Goal: Information Seeking & Learning: Learn about a topic

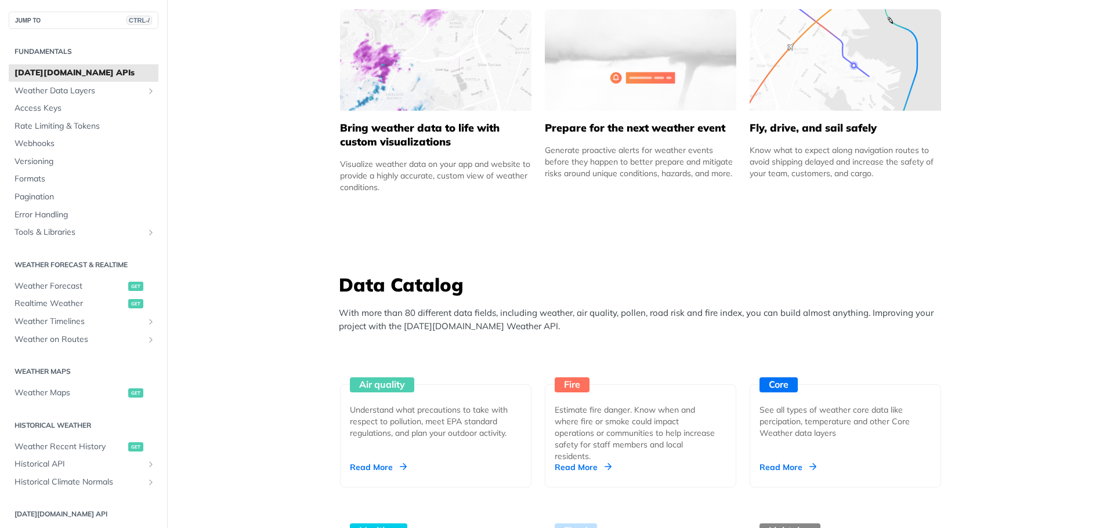
scroll to position [522, 0]
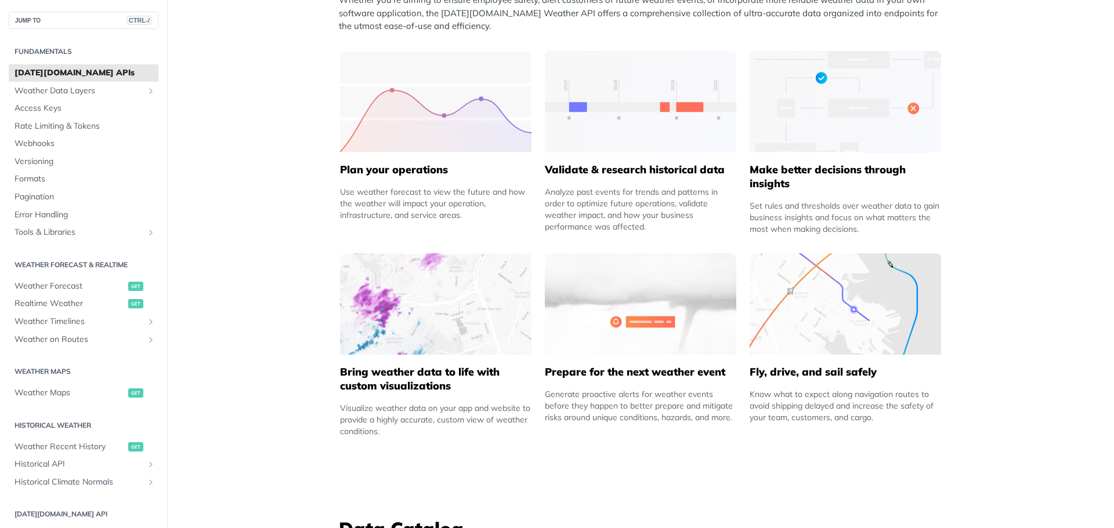
click at [91, 76] on span "Tomorrow.io APIs" at bounding box center [85, 73] width 141 height 12
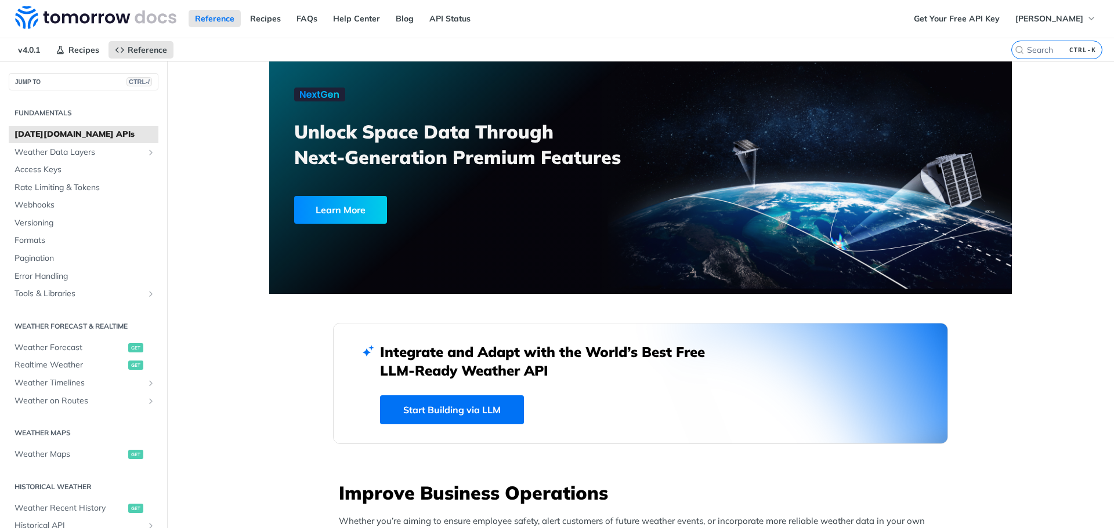
scroll to position [0, 0]
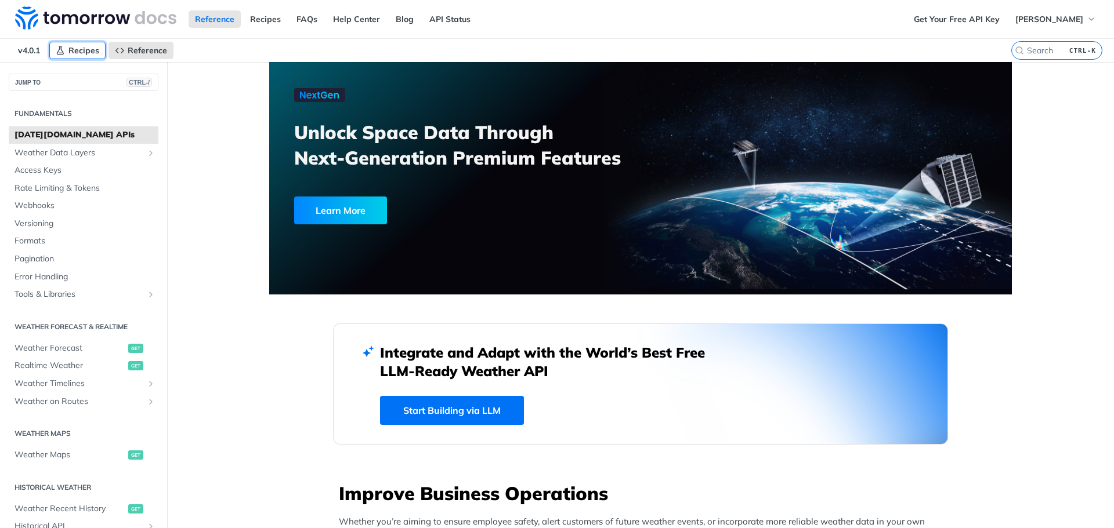
click at [56, 51] on icon "Primary navigation" at bounding box center [60, 50] width 9 height 9
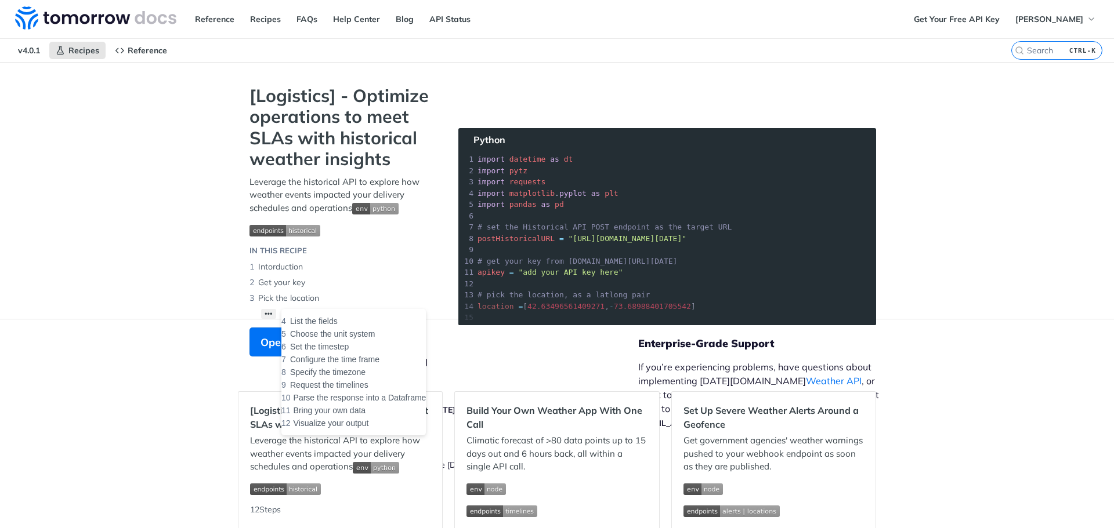
click at [265, 313] on button "••• List the fields Choose the unit system Set the timestep Configure the time …" at bounding box center [268, 314] width 15 height 10
click at [263, 312] on button "••• List the fields Choose the unit system Set the timestep Configure the time …" at bounding box center [268, 314] width 15 height 10
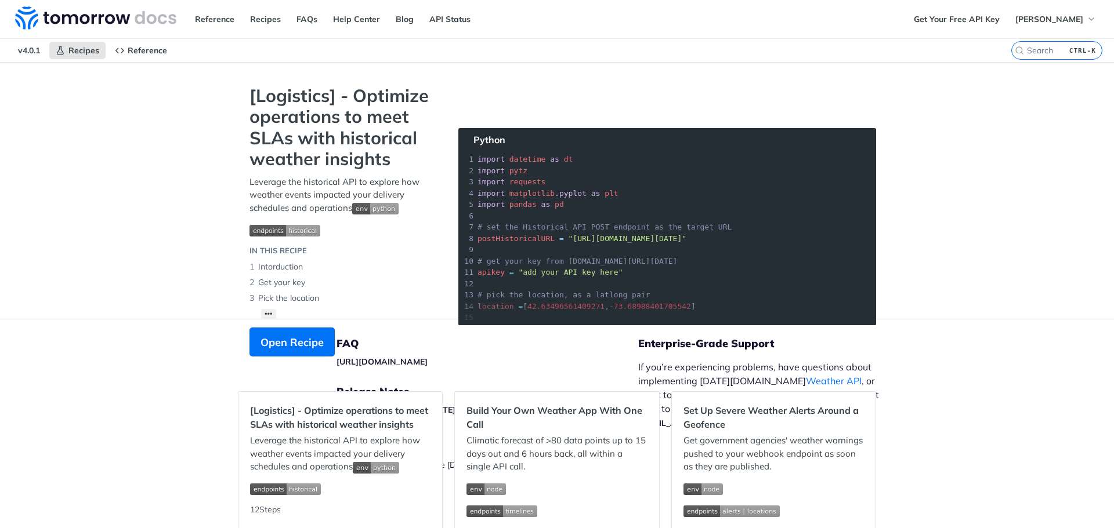
click at [766, 256] on section "[Logistics] - Optimize operations to meet SLAs with historical weather insights…" at bounding box center [557, 232] width 638 height 295
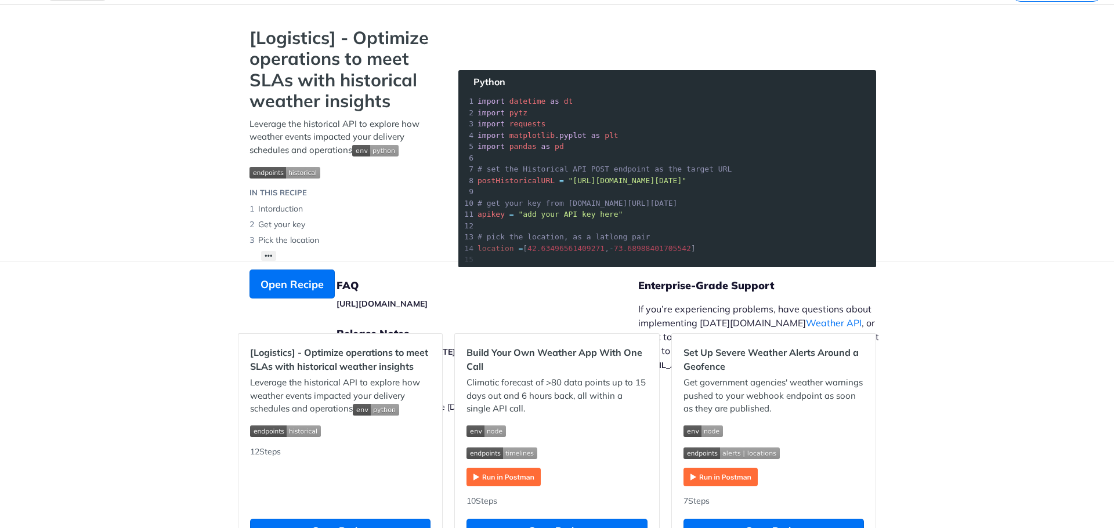
drag, startPoint x: 571, startPoint y: 180, endPoint x: 705, endPoint y: 179, distance: 134.6
click at [705, 179] on section "[Logistics] - Optimize operations to meet SLAs with historical weather insights…" at bounding box center [557, 174] width 638 height 295
click at [538, 218] on section "[Logistics] - Optimize operations to meet SLAs with historical weather insights…" at bounding box center [557, 174] width 638 height 295
drag, startPoint x: 514, startPoint y: 218, endPoint x: 597, endPoint y: 217, distance: 83.0
click at [597, 217] on section "[Logistics] - Optimize operations to meet SLAs with historical weather insights…" at bounding box center [557, 174] width 638 height 295
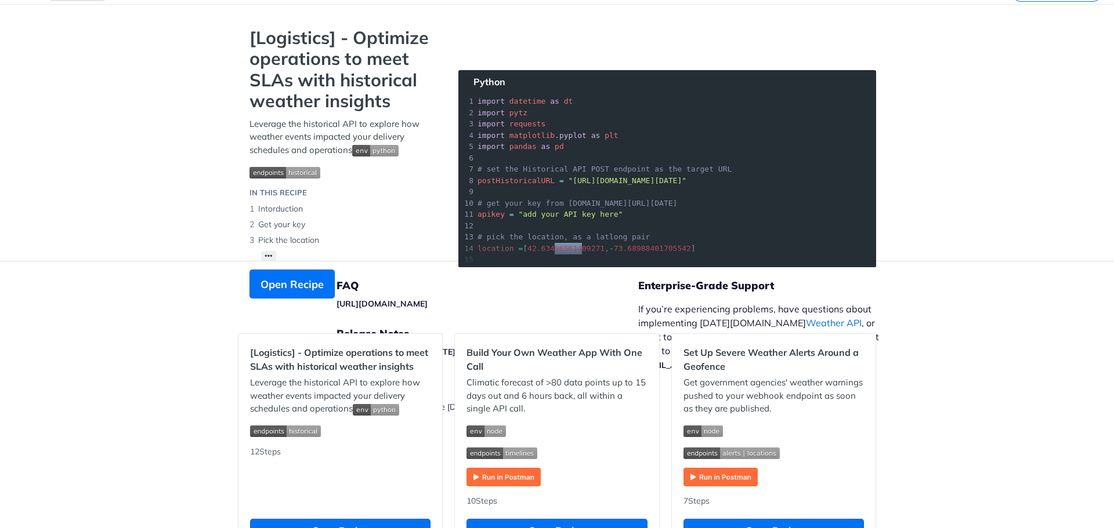
drag, startPoint x: 549, startPoint y: 250, endPoint x: 571, endPoint y: 248, distance: 22.1
click at [571, 248] on section "[Logistics] - Optimize operations to meet SLAs with historical weather insights…" at bounding box center [557, 174] width 638 height 295
drag, startPoint x: 644, startPoint y: 243, endPoint x: 657, endPoint y: 241, distance: 12.9
click at [657, 241] on section "[Logistics] - Optimize operations to meet SLAs with historical weather insights…" at bounding box center [557, 174] width 638 height 295
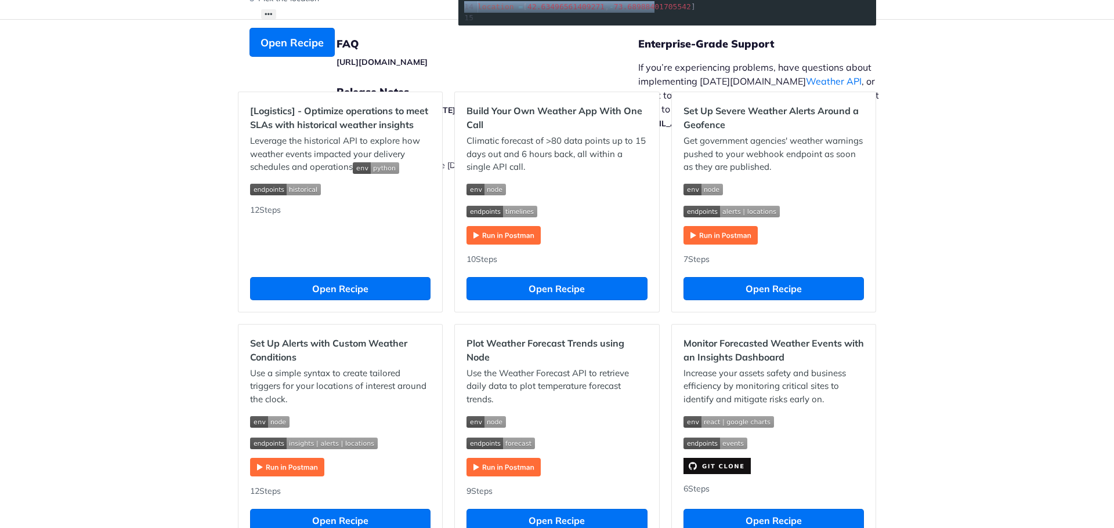
scroll to position [290, 0]
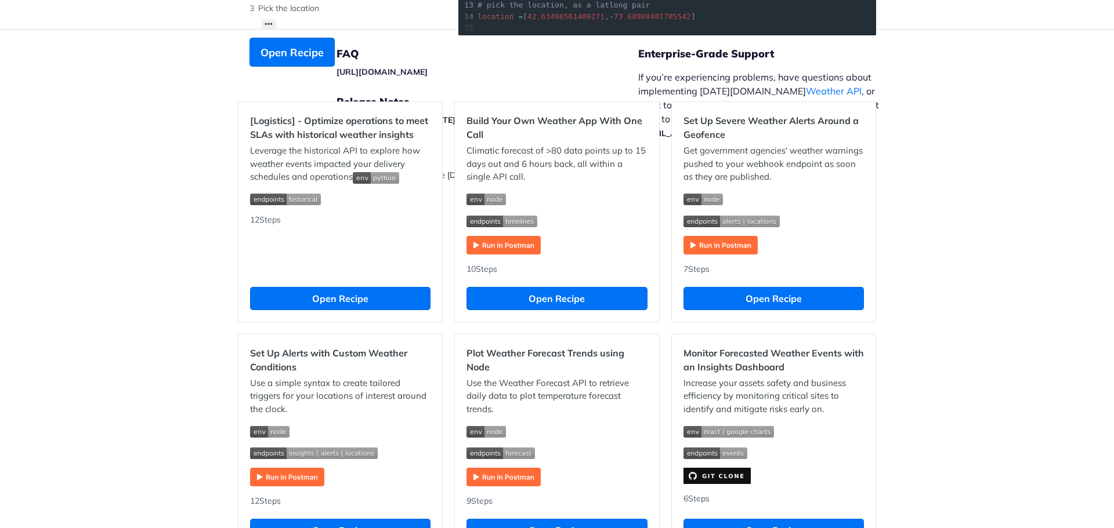
drag, startPoint x: 584, startPoint y: 118, endPoint x: 600, endPoint y: 121, distance: 16.0
click at [585, 118] on h2 "Build Your Own Weather App With One Call" at bounding box center [556, 128] width 180 height 28
click at [625, 124] on h2 "Build Your Own Weather App With One Call" at bounding box center [556, 128] width 180 height 28
click at [517, 247] on img "Expand image" at bounding box center [503, 245] width 74 height 19
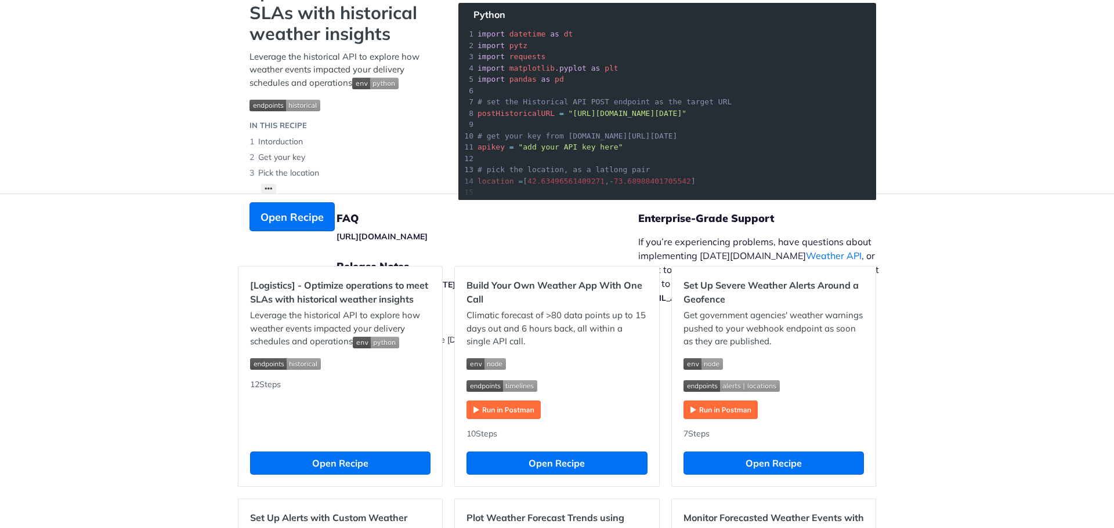
scroll to position [290, 0]
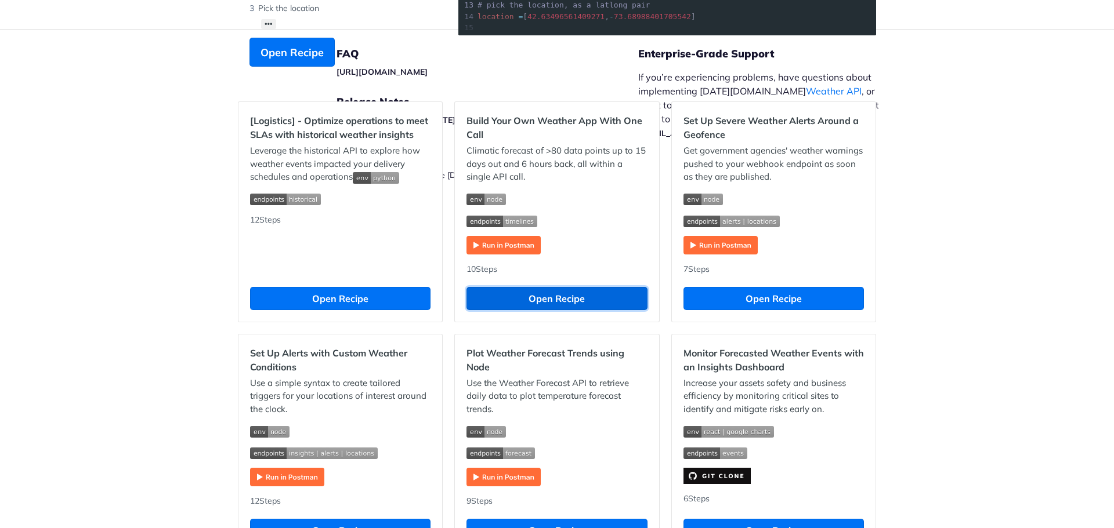
click at [542, 297] on button "Open Recipe" at bounding box center [556, 298] width 180 height 23
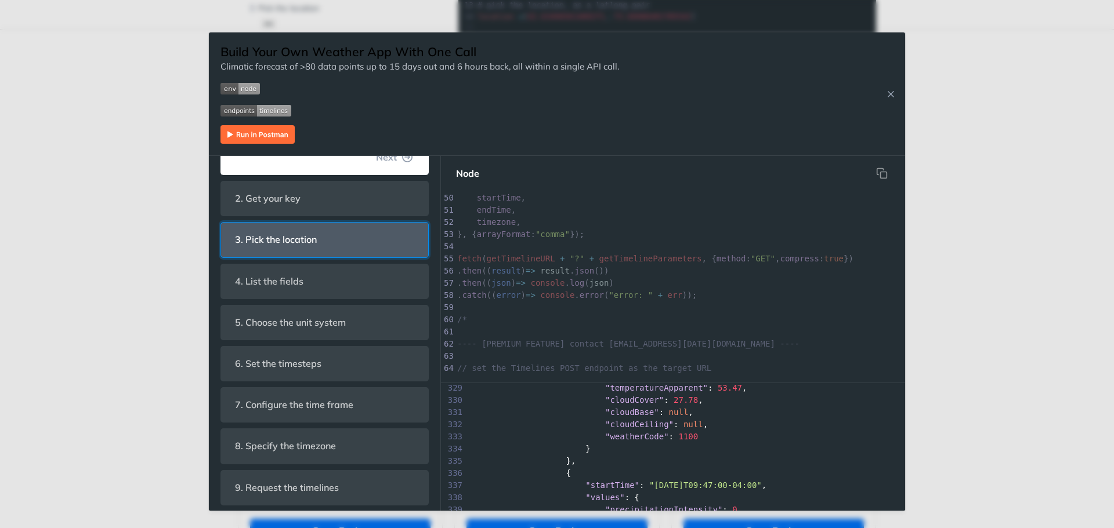
click at [301, 249] on span "3. Pick the location" at bounding box center [276, 240] width 98 height 23
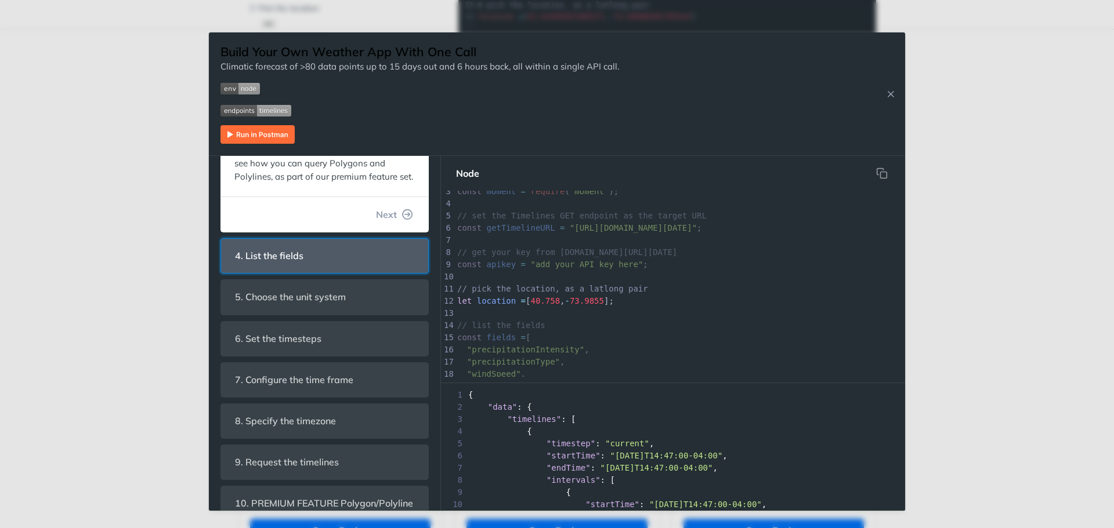
click at [312, 269] on header "4. List the fields" at bounding box center [324, 256] width 207 height 34
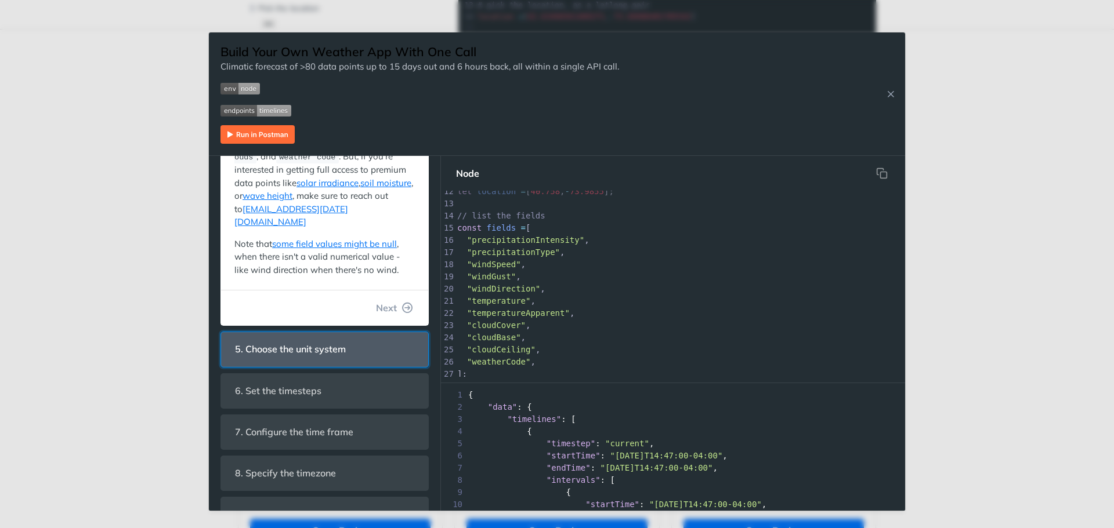
click at [300, 338] on span "5. Choose the unit system" at bounding box center [290, 349] width 127 height 23
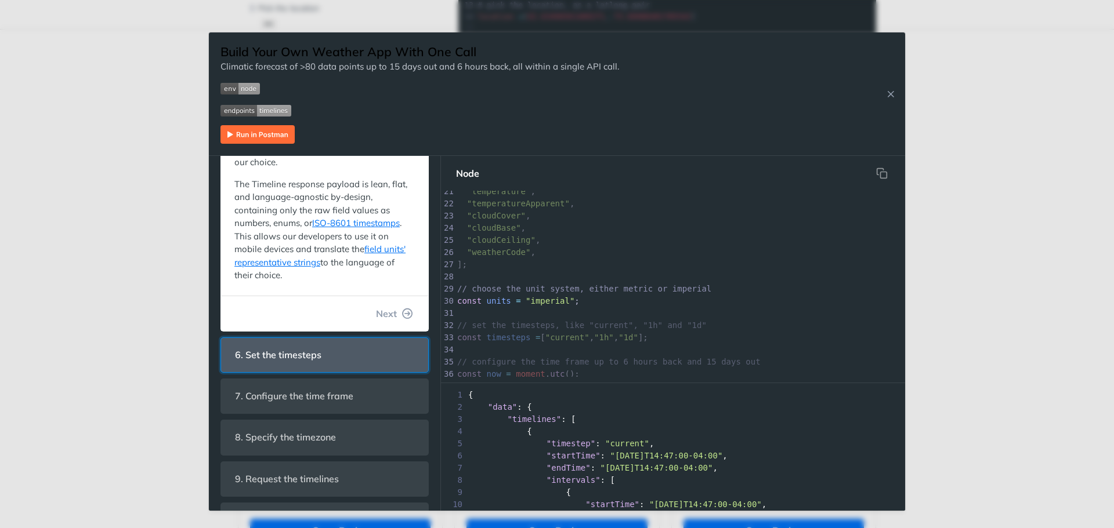
click at [300, 355] on span "6. Set the timesteps" at bounding box center [278, 355] width 103 height 23
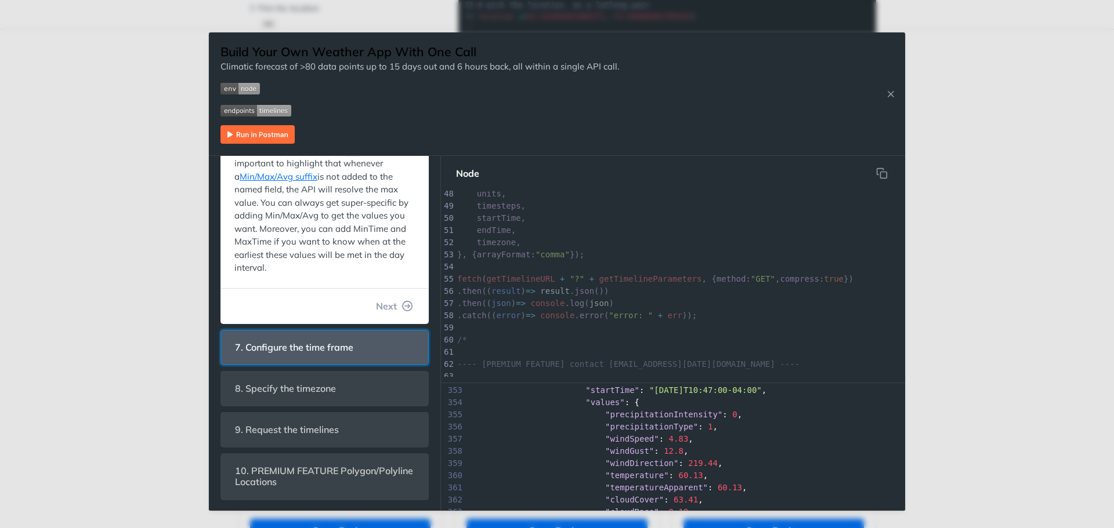
click at [335, 347] on span "7. Configure the time frame" at bounding box center [294, 347] width 135 height 23
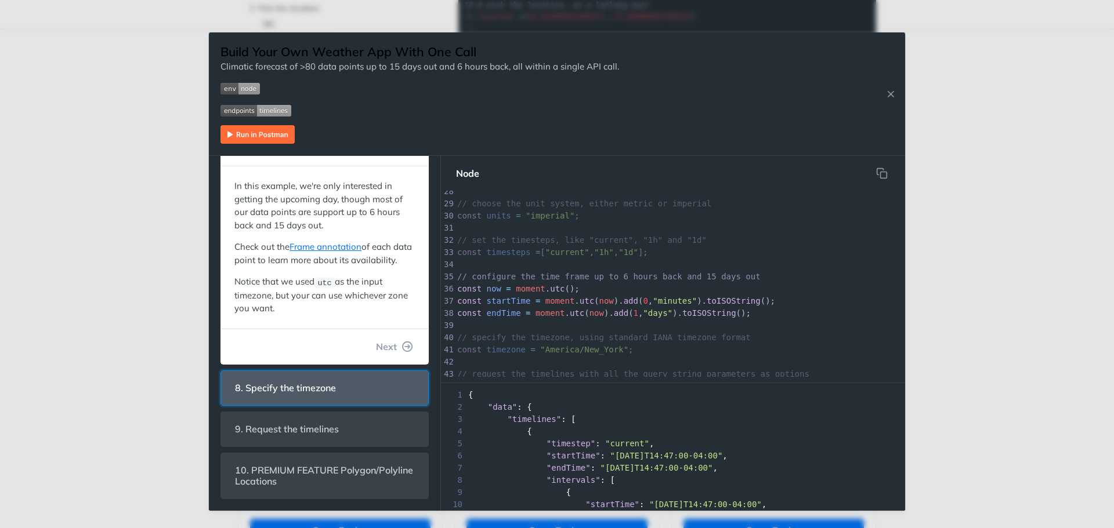
click at [312, 388] on span "8. Specify the timezone" at bounding box center [285, 388] width 117 height 23
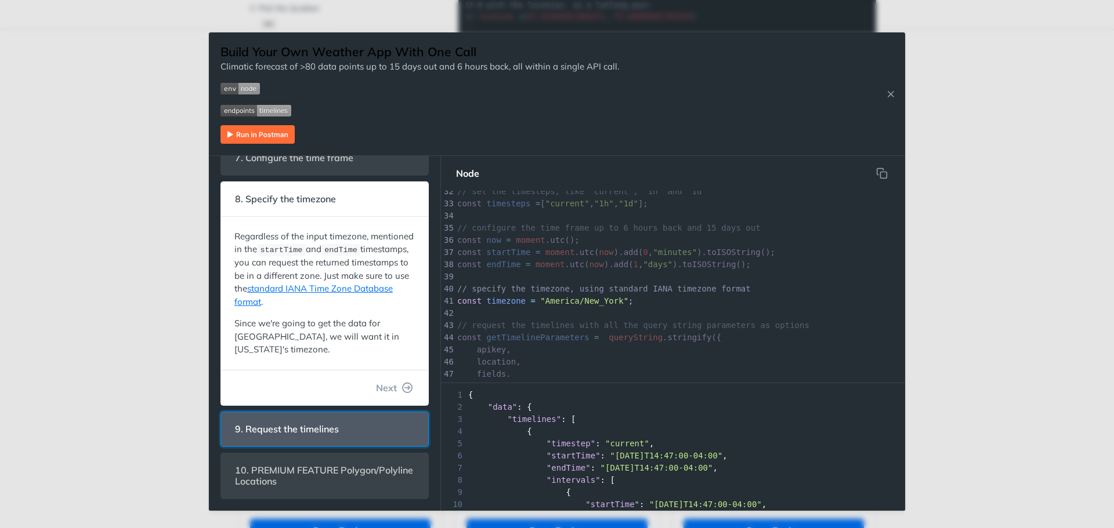
click at [309, 415] on header "9. Request the timelines" at bounding box center [324, 429] width 207 height 34
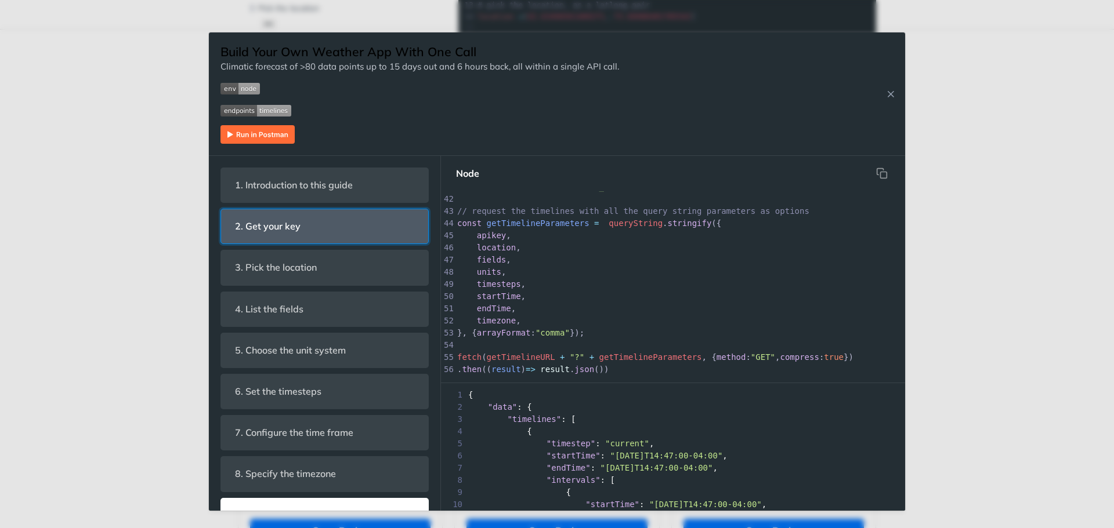
click at [300, 218] on span "2. Get your key" at bounding box center [268, 226] width 82 height 23
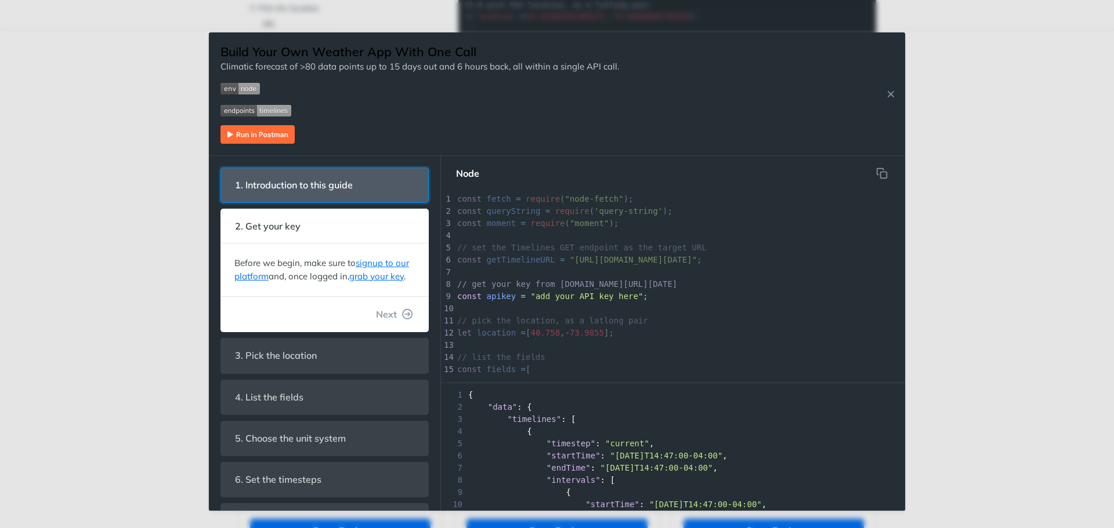
click at [314, 181] on span "1. Introduction to this guide" at bounding box center [294, 185] width 134 height 23
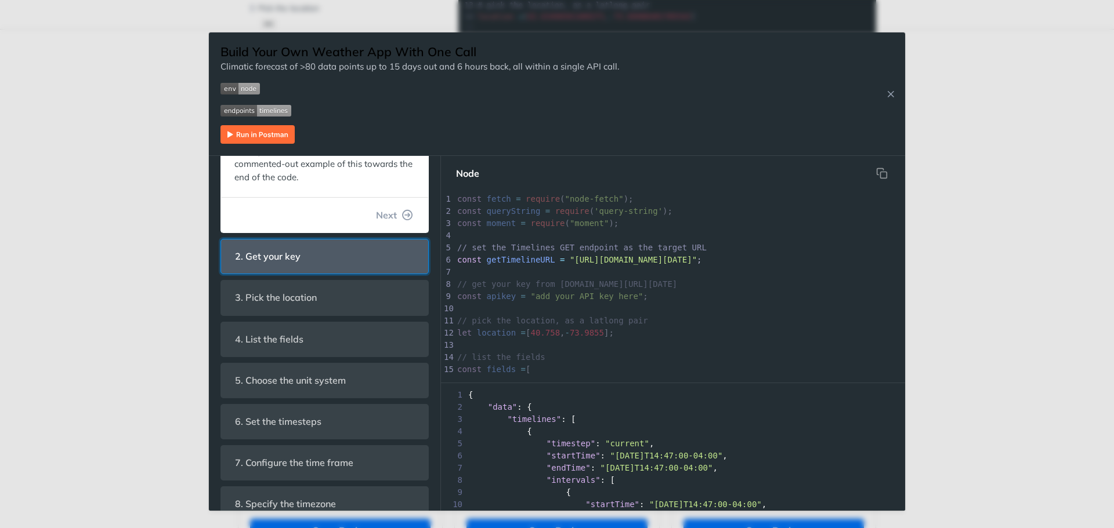
click at [309, 260] on header "2. Get your key" at bounding box center [324, 257] width 207 height 34
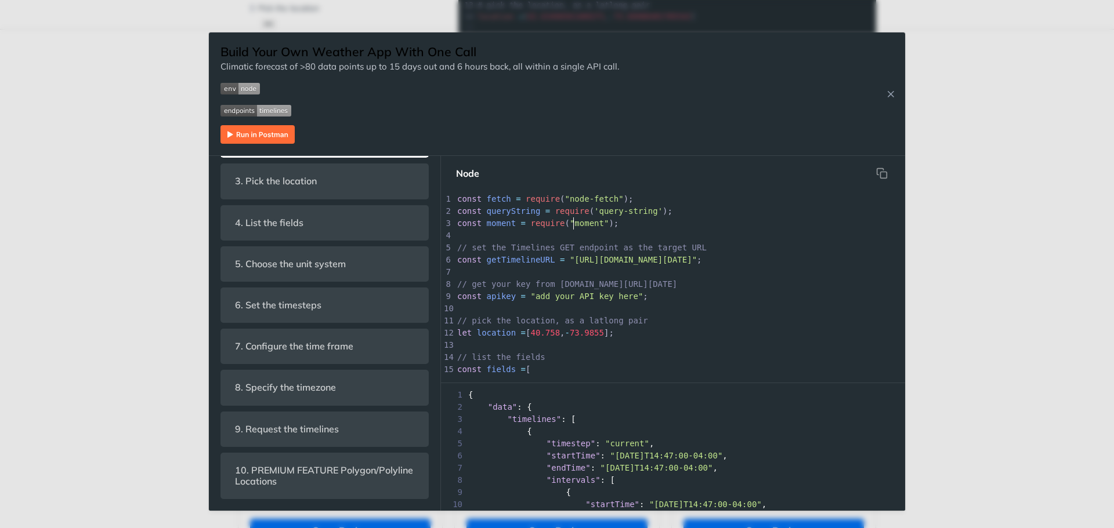
click at [575, 228] on span ""moment"" at bounding box center [589, 223] width 39 height 9
type textarea "[URL][DOMAIN_NAME][DATE]"
drag, startPoint x: 563, startPoint y: 262, endPoint x: 712, endPoint y: 261, distance: 149.7
click at [697, 261] on span ""[URL][DOMAIN_NAME][DATE]"" at bounding box center [633, 259] width 127 height 9
click at [666, 276] on pre "​" at bounding box center [721, 272] width 533 height 12
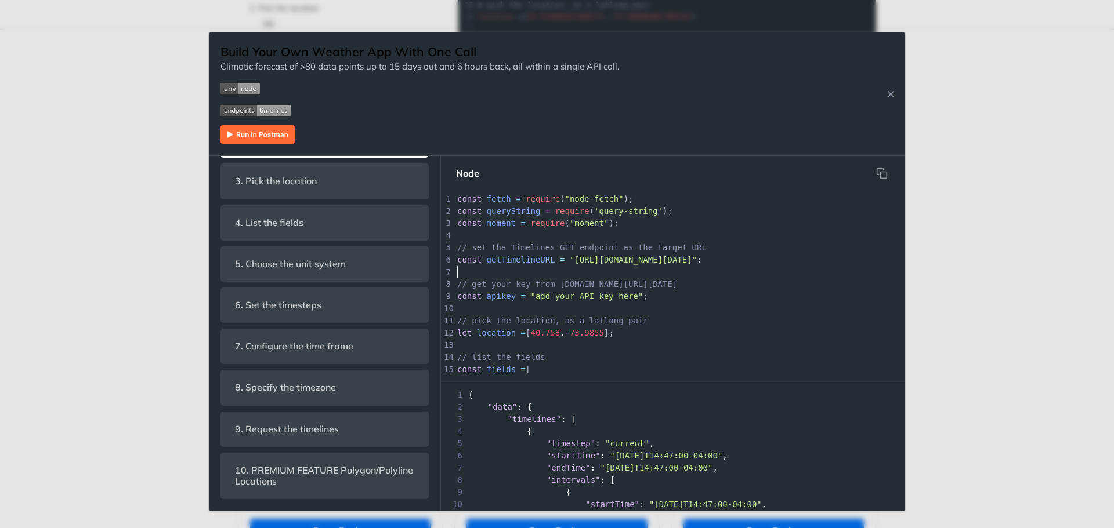
scroll to position [32, 0]
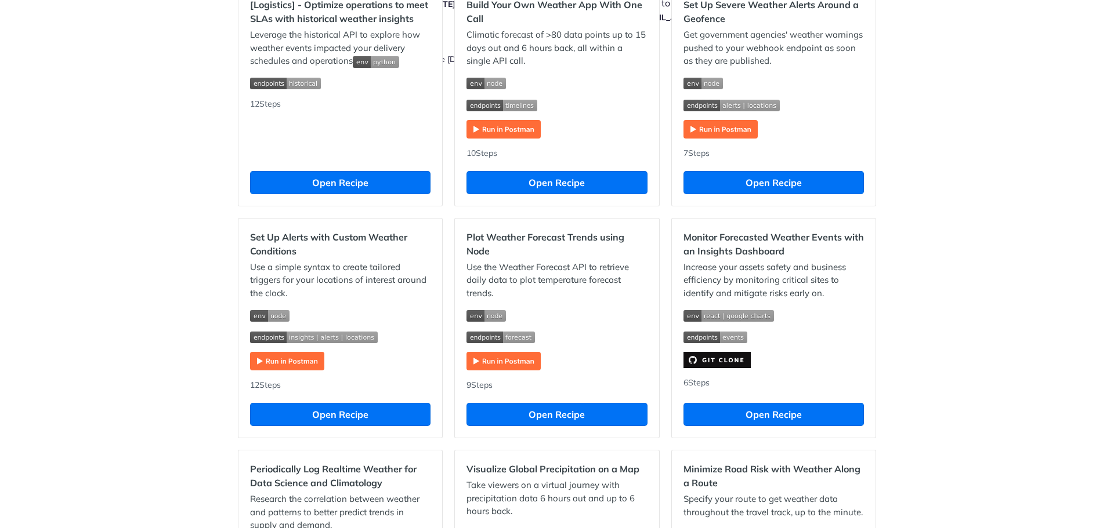
click at [521, 269] on p "Use the Weather Forecast API to retrieve daily data to plot temperature forecas…" at bounding box center [556, 280] width 180 height 39
click at [582, 267] on p "Use the Weather Forecast API to retrieve daily data to plot temperature forecas…" at bounding box center [556, 280] width 180 height 39
click at [563, 412] on button "Open Recipe" at bounding box center [556, 414] width 180 height 23
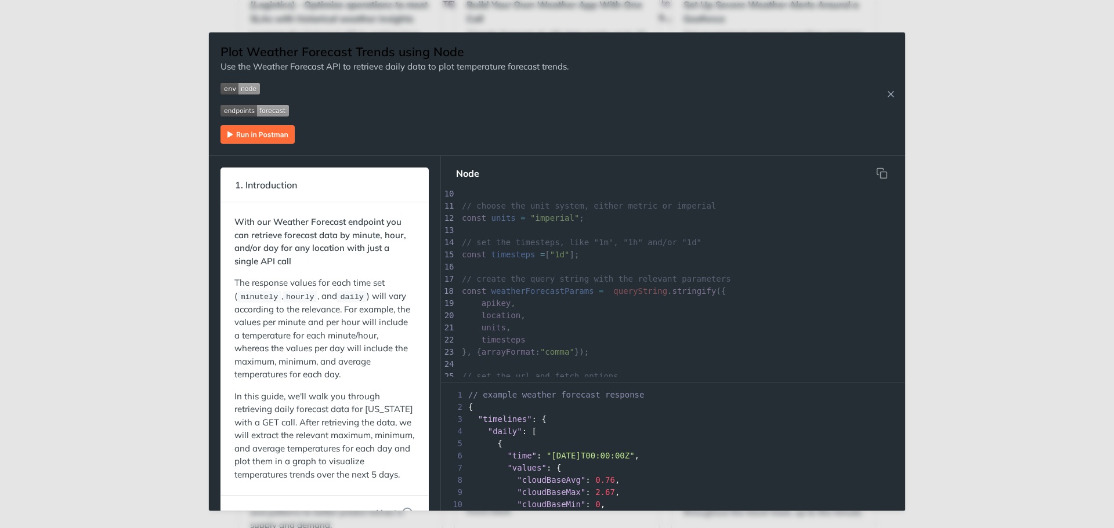
scroll to position [116, 0]
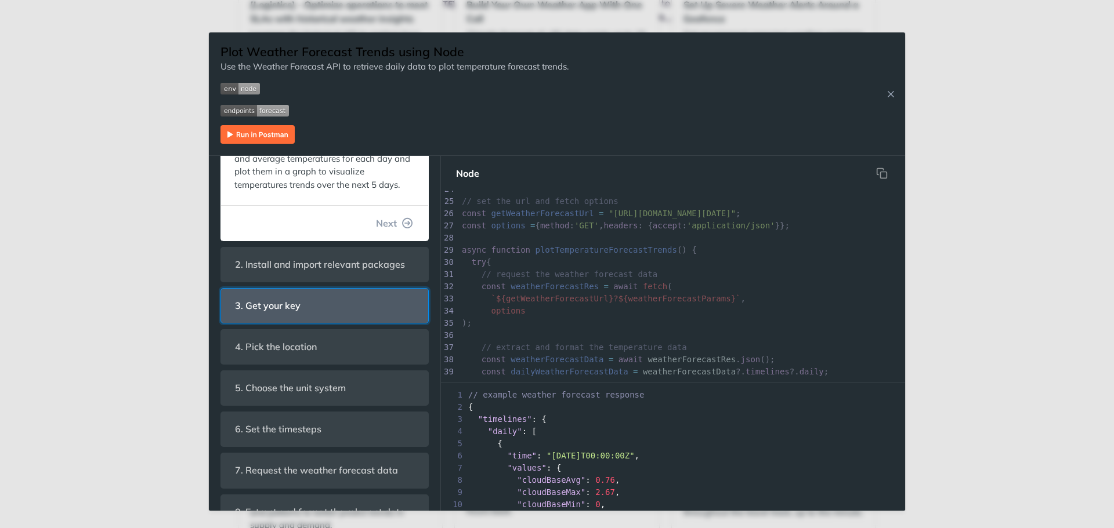
click at [343, 312] on header "3. Get your key" at bounding box center [324, 306] width 207 height 34
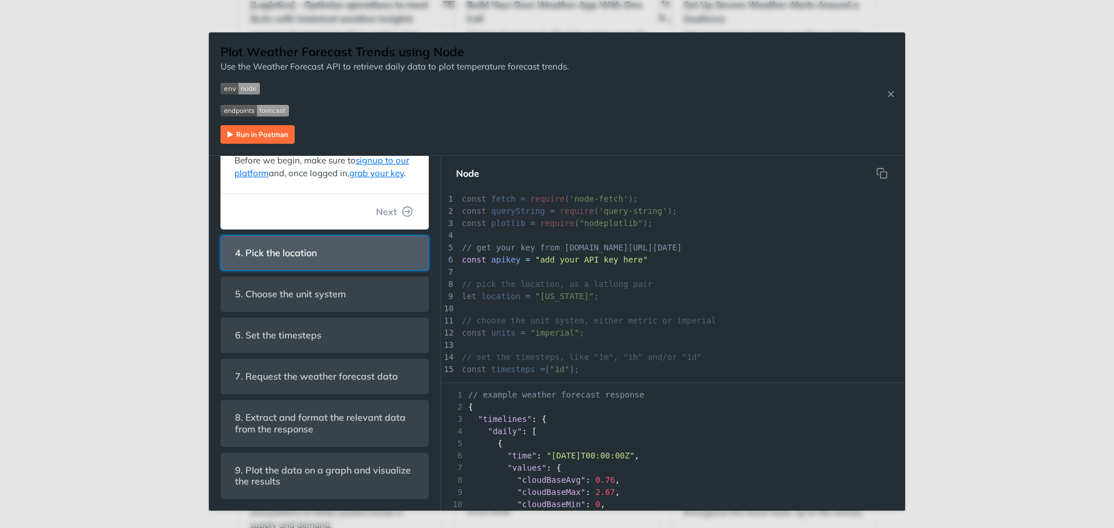
click at [334, 251] on header "4. Pick the location" at bounding box center [324, 253] width 207 height 34
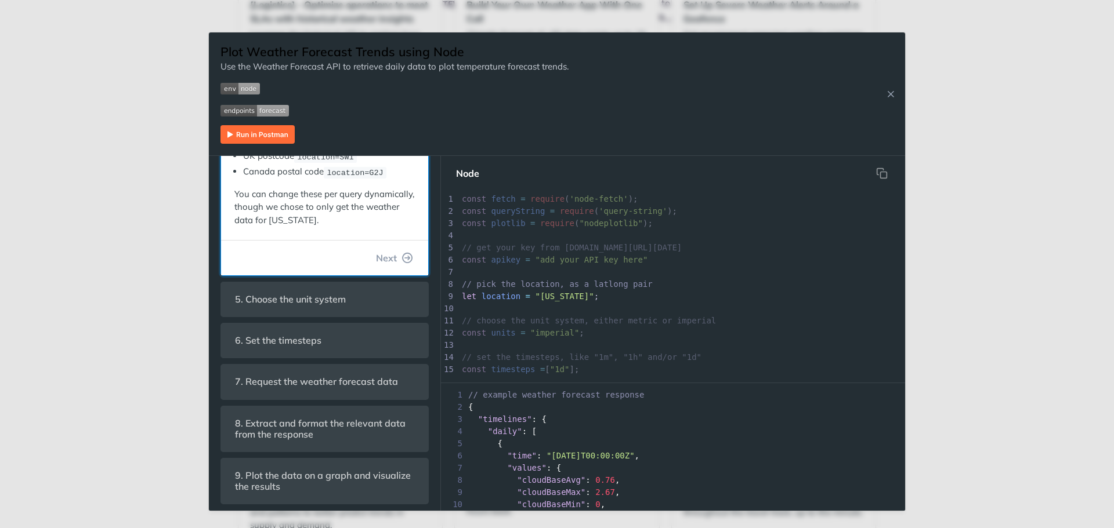
scroll to position [288, 0]
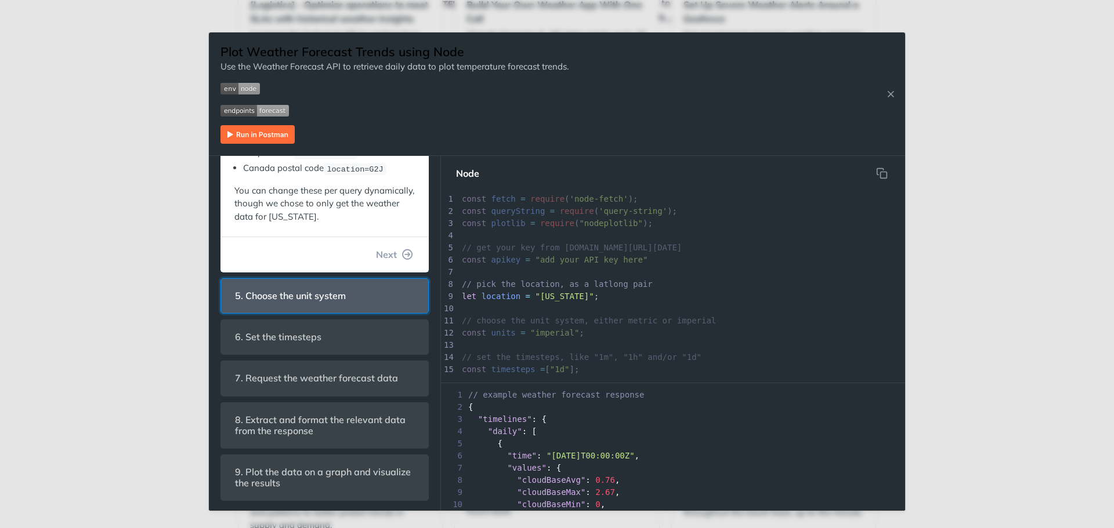
click at [323, 299] on span "5. Choose the unit system" at bounding box center [290, 296] width 127 height 23
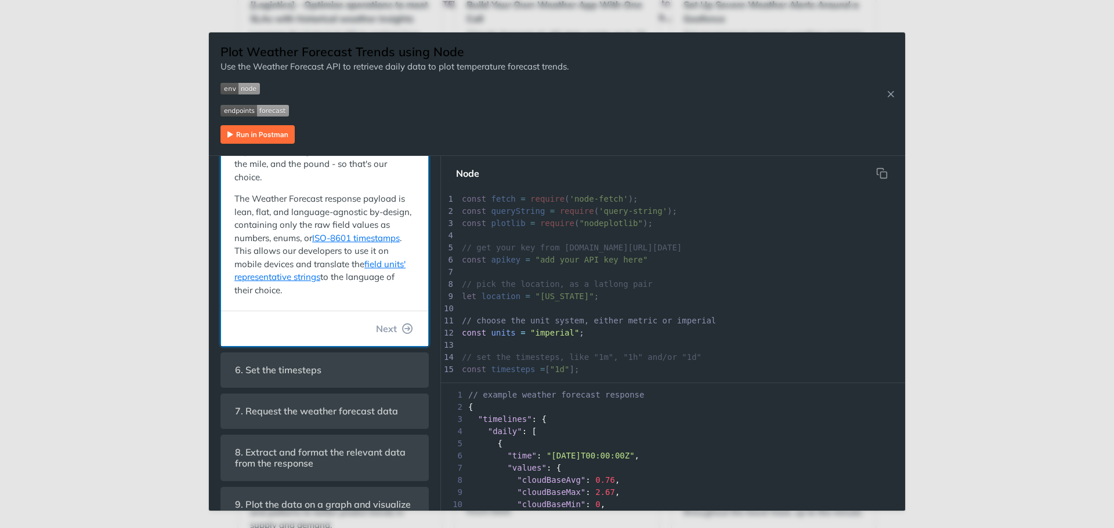
scroll to position [32, 0]
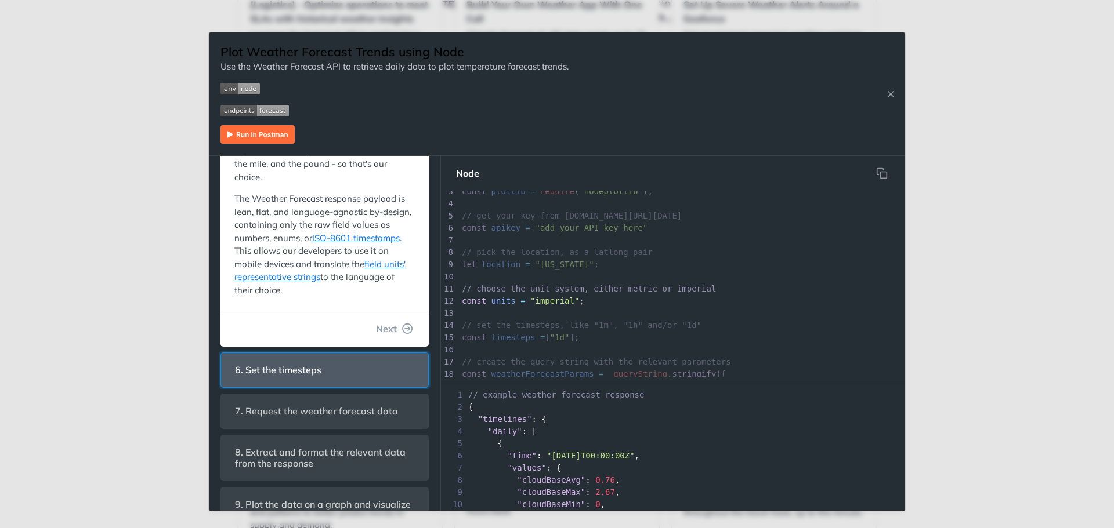
click at [341, 359] on header "6. Set the timesteps" at bounding box center [324, 370] width 207 height 34
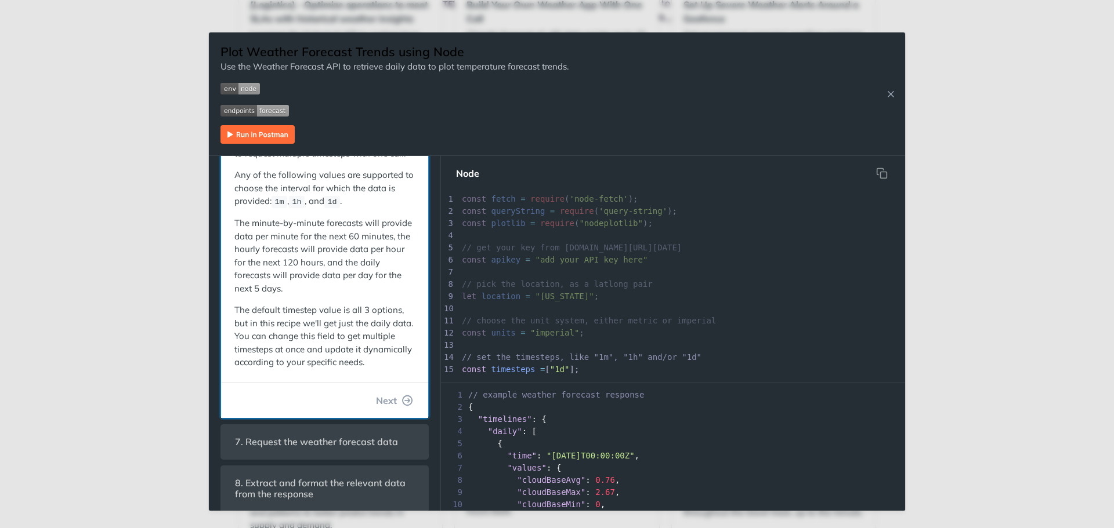
scroll to position [68, 0]
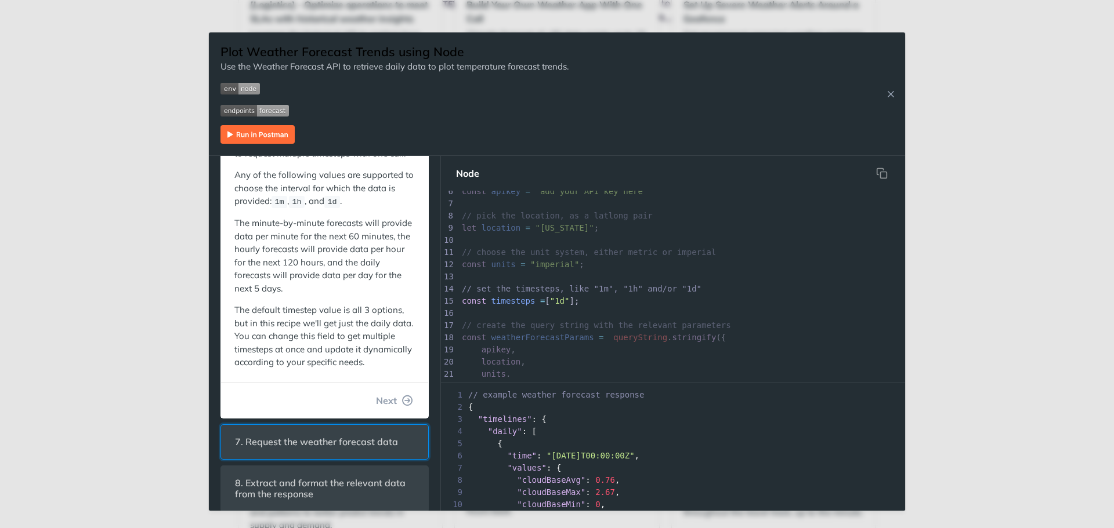
click at [318, 454] on header "7. Request the weather forecast data" at bounding box center [324, 442] width 207 height 34
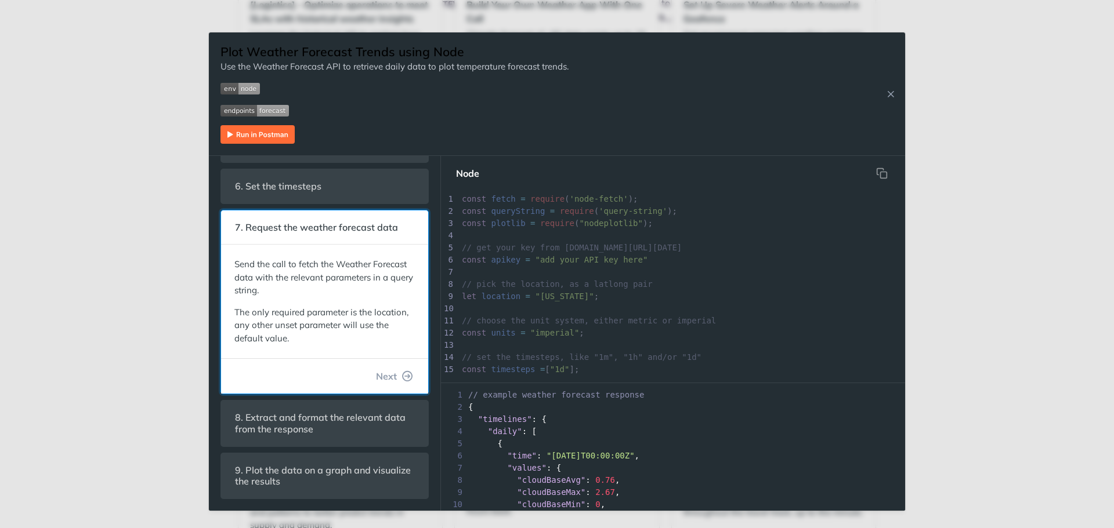
scroll to position [205, 0]
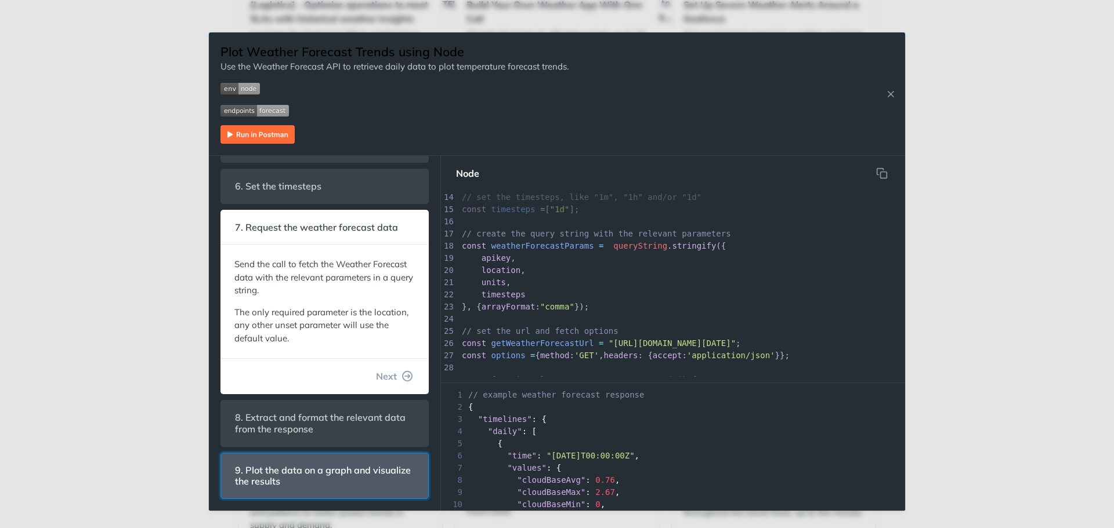
click at [320, 459] on span "9. Plot the data on a graph and visualize the results" at bounding box center [324, 476] width 195 height 34
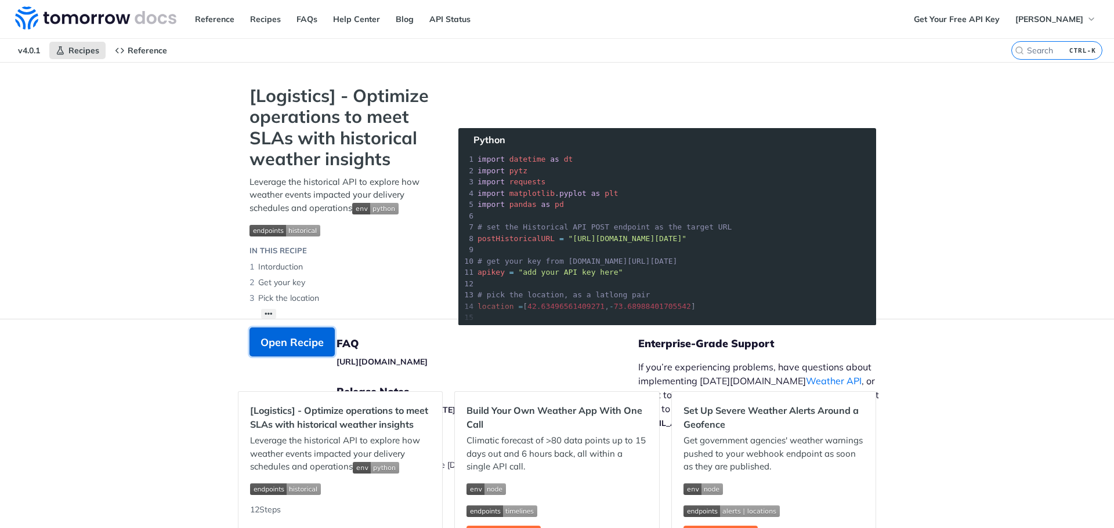
click at [289, 346] on span "Open Recipe" at bounding box center [291, 343] width 63 height 16
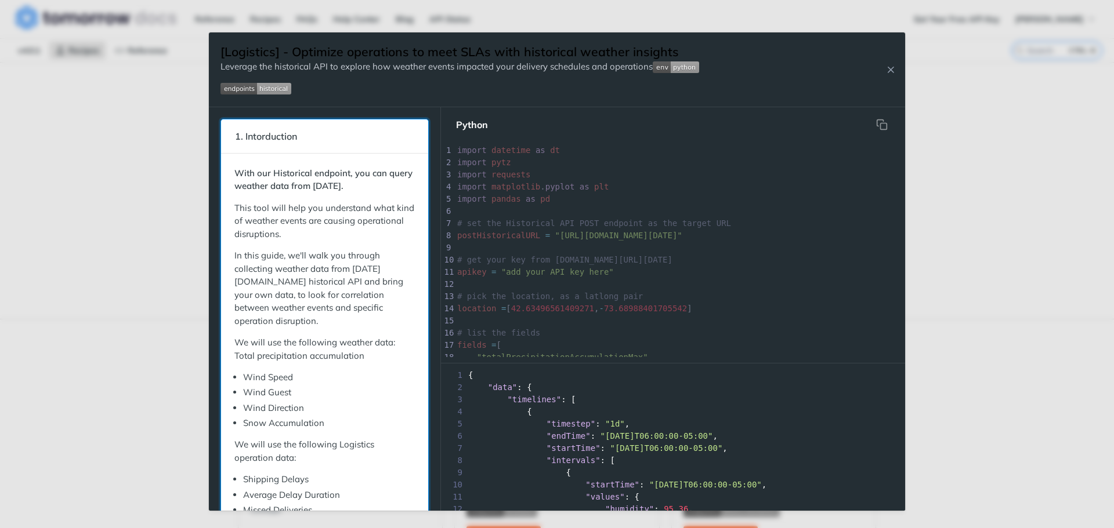
click at [358, 146] on header "1. Intorduction" at bounding box center [324, 136] width 207 height 34
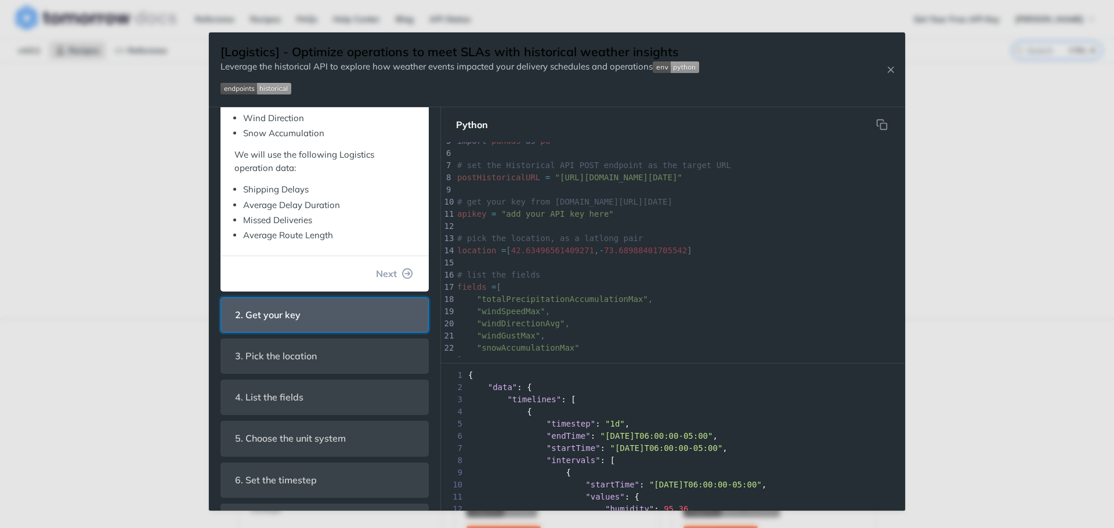
click at [325, 324] on header "2. Get your key" at bounding box center [324, 315] width 207 height 34
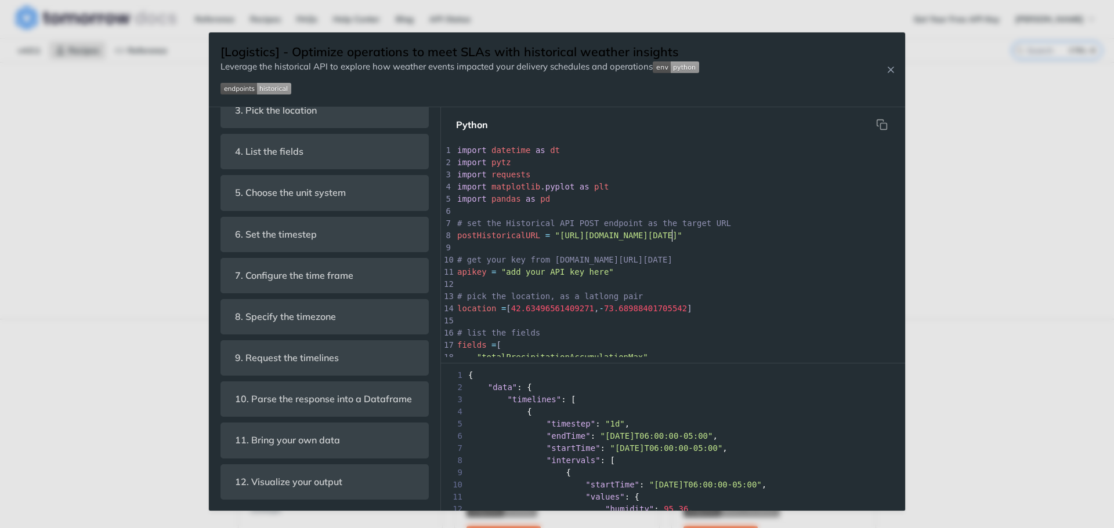
click at [670, 234] on span ""[URL][DOMAIN_NAME][DATE]"" at bounding box center [618, 235] width 127 height 9
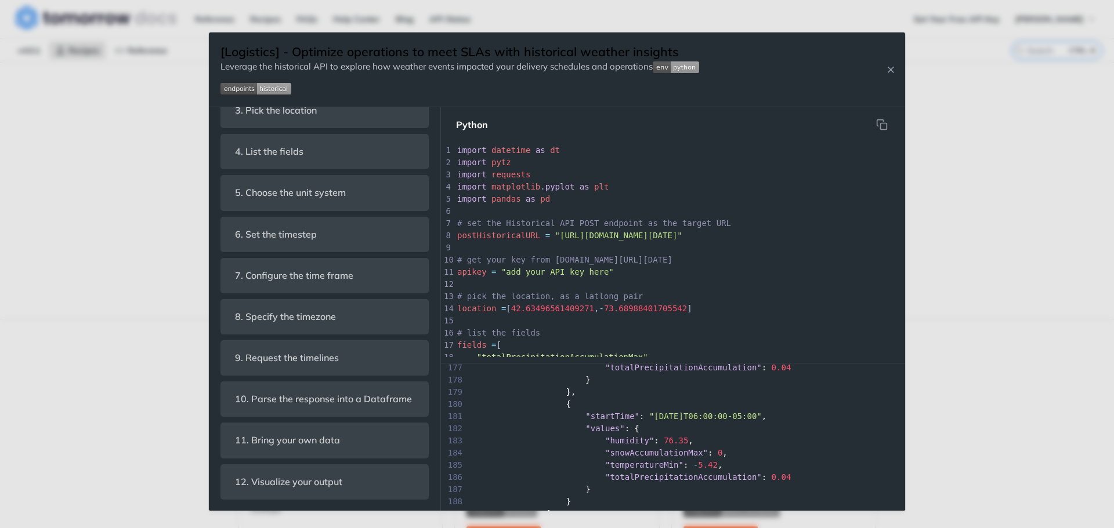
click at [0, 71] on div "Jump to Content Reference Recipes FAQs Help Center Blog API Status Recipes Refe…" at bounding box center [557, 264] width 1114 height 528
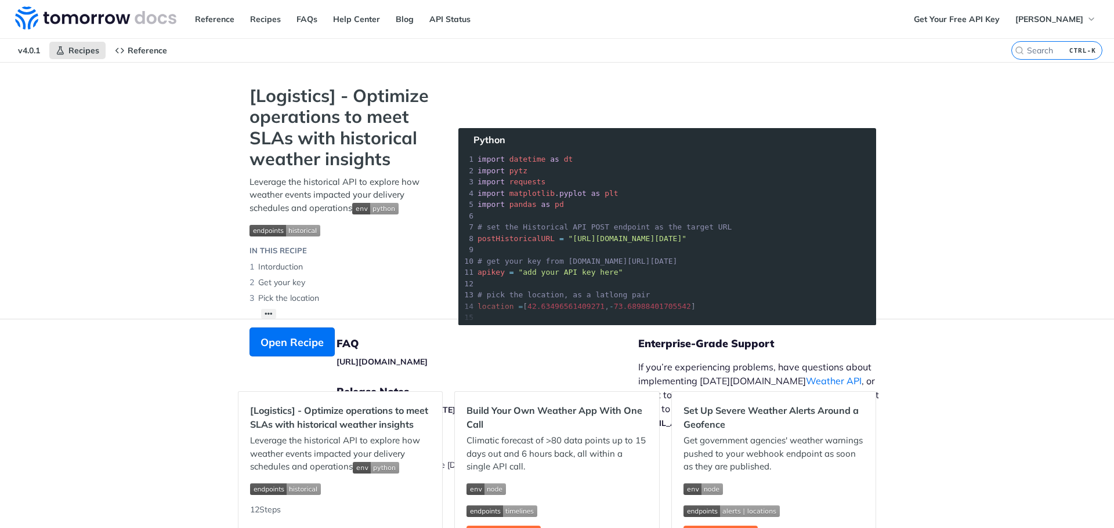
click at [256, 313] on div "[Logistics] - Optimize operations to meet SLAs with historical weather insights…" at bounding box center [342, 226] width 209 height 283
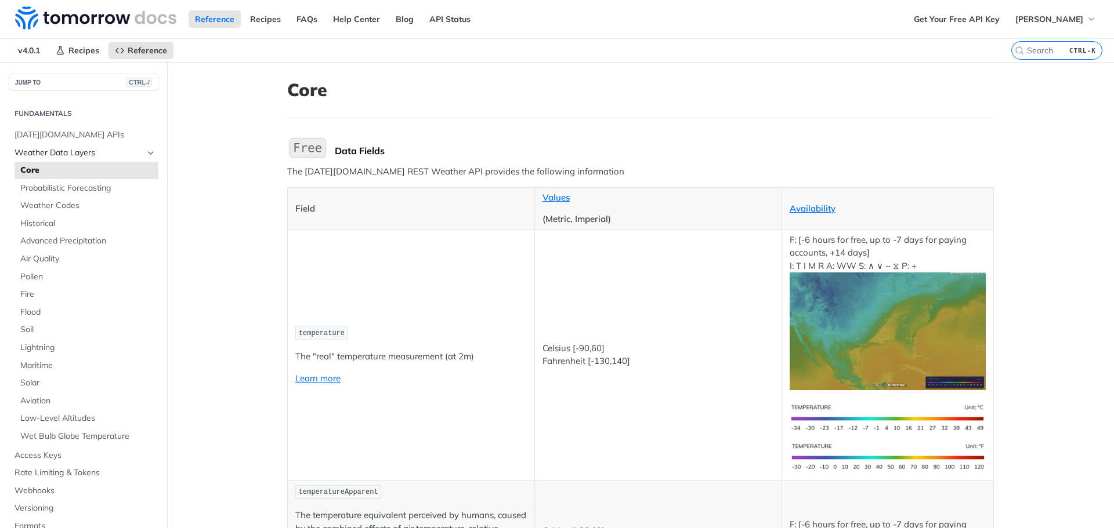
click at [78, 150] on span "Weather Data Layers" at bounding box center [79, 153] width 129 height 12
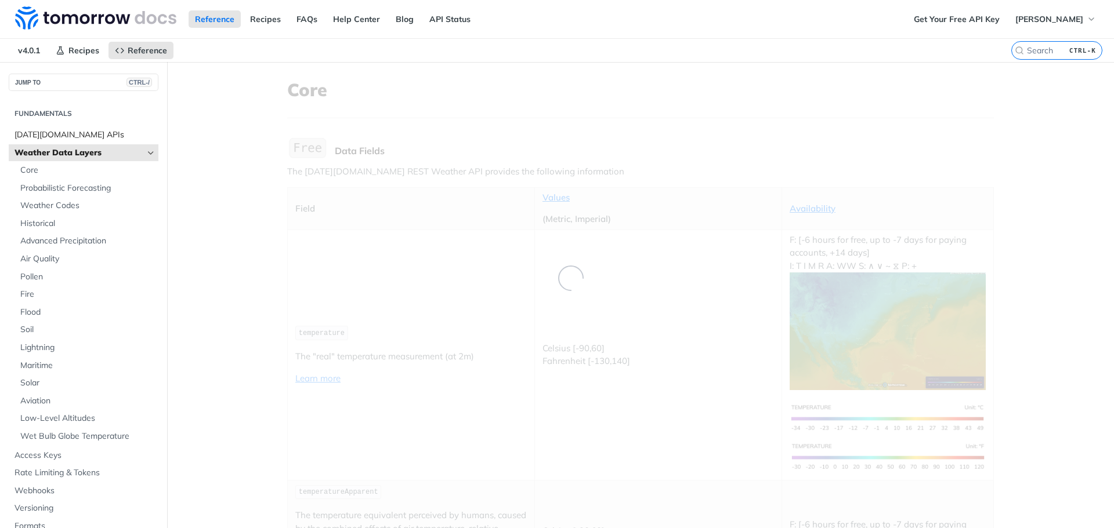
click at [81, 127] on link "Tomorrow.io APIs" at bounding box center [84, 134] width 150 height 17
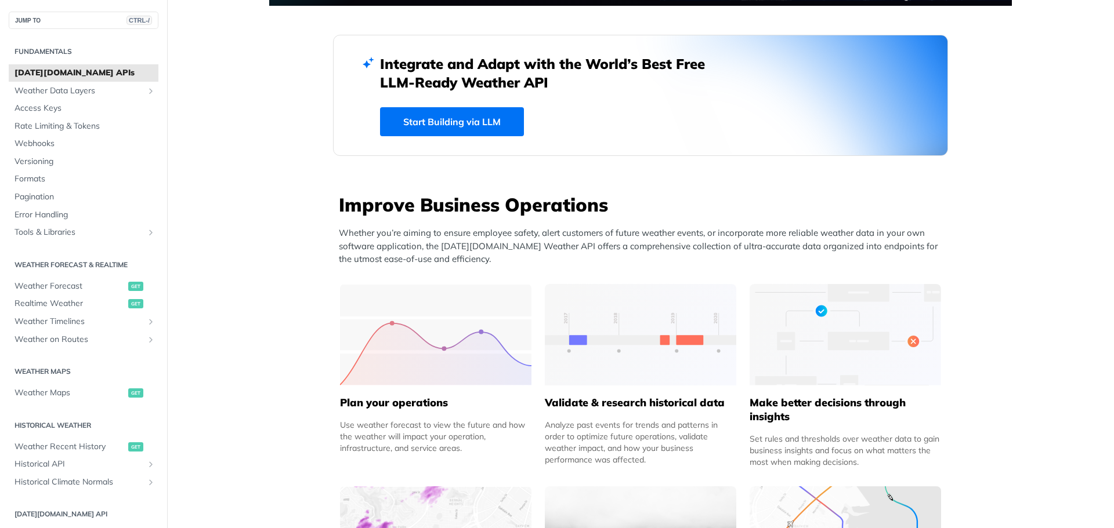
scroll to position [290, 0]
